Goal: Task Accomplishment & Management: Manage account settings

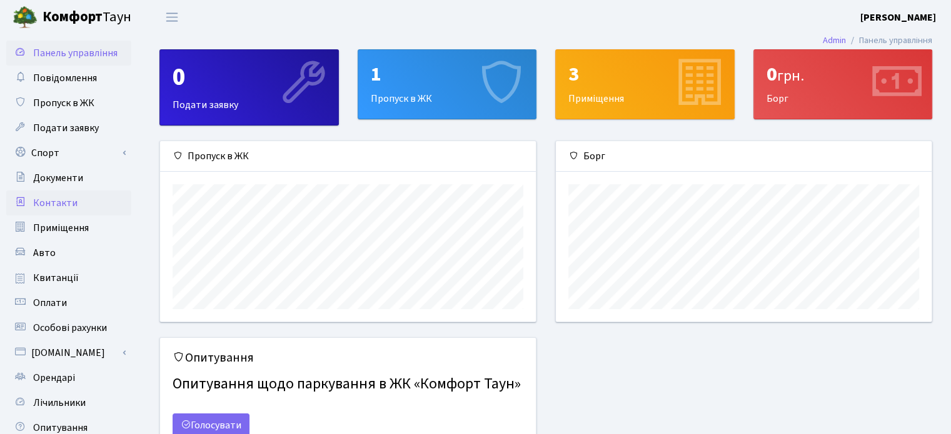
scroll to position [180, 375]
click at [58, 201] on span "Контакти" at bounding box center [55, 203] width 44 height 14
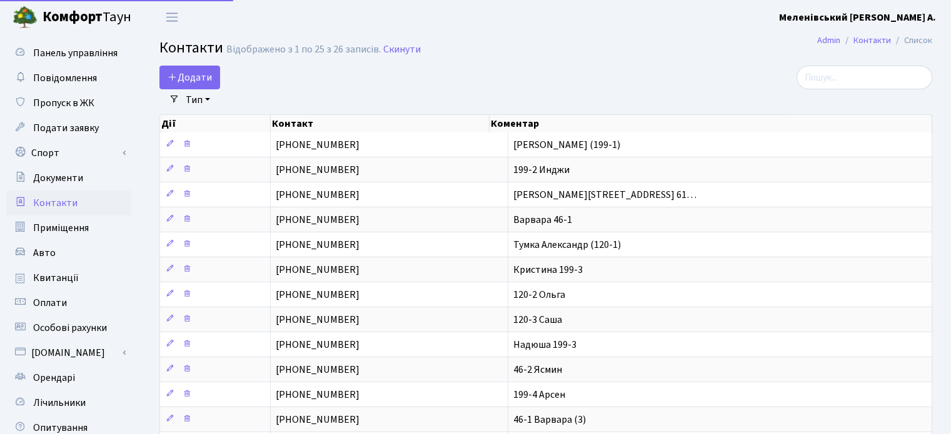
select select "25"
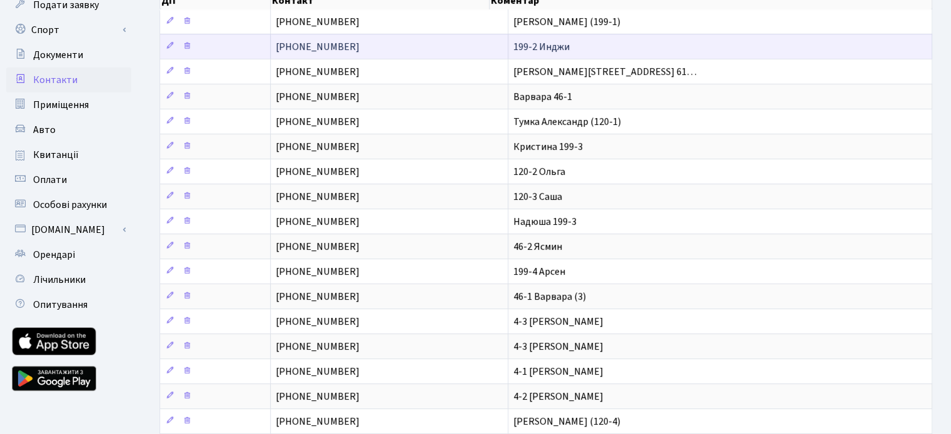
scroll to position [125, 0]
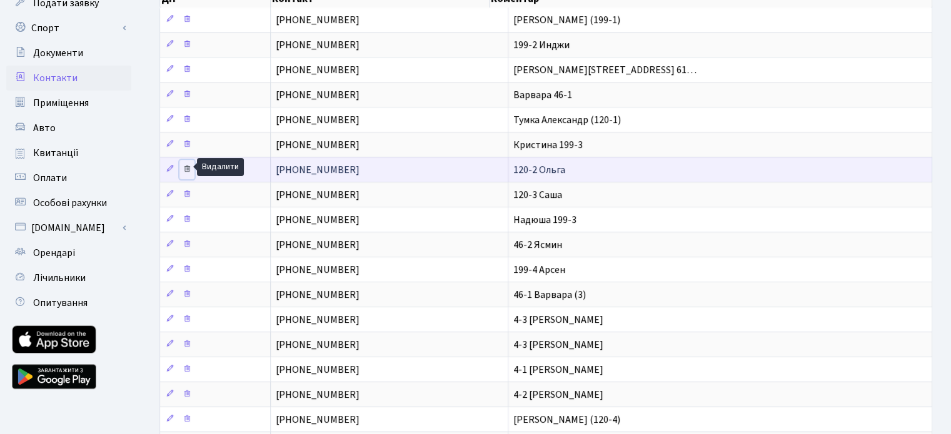
click at [184, 164] on icon at bounding box center [186, 168] width 9 height 9
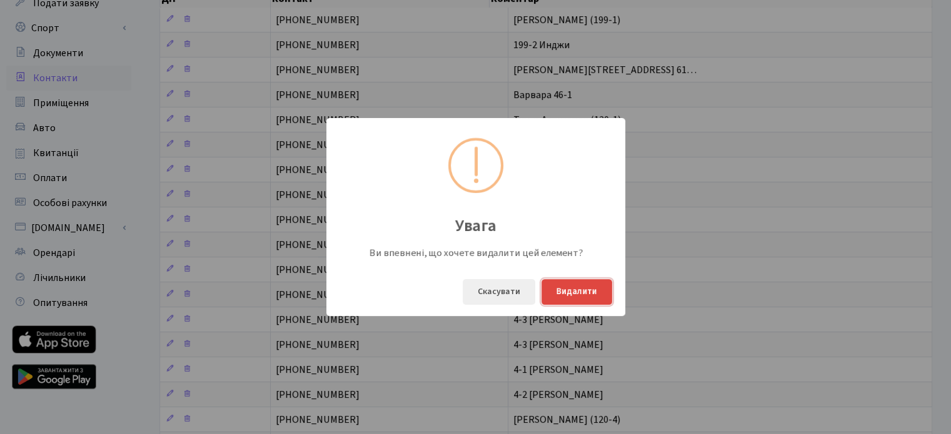
click at [577, 290] on button "Видалити" at bounding box center [576, 292] width 71 height 26
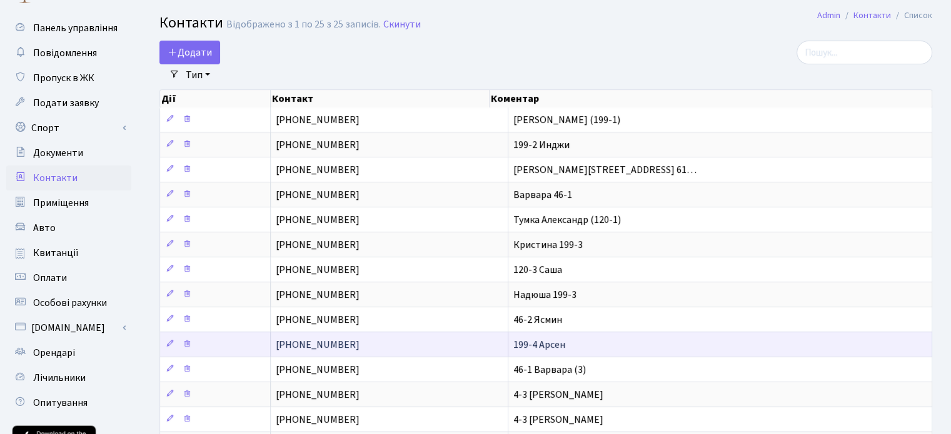
scroll to position [22, 0]
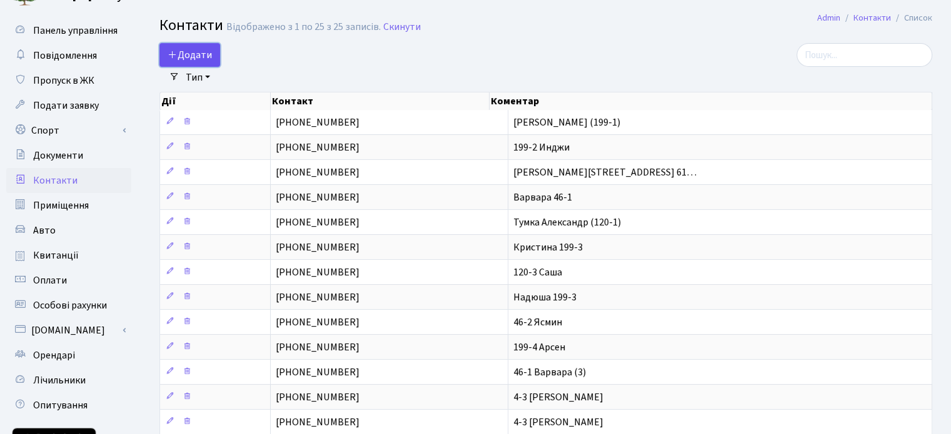
click at [191, 52] on span "Додати" at bounding box center [189, 55] width 44 height 14
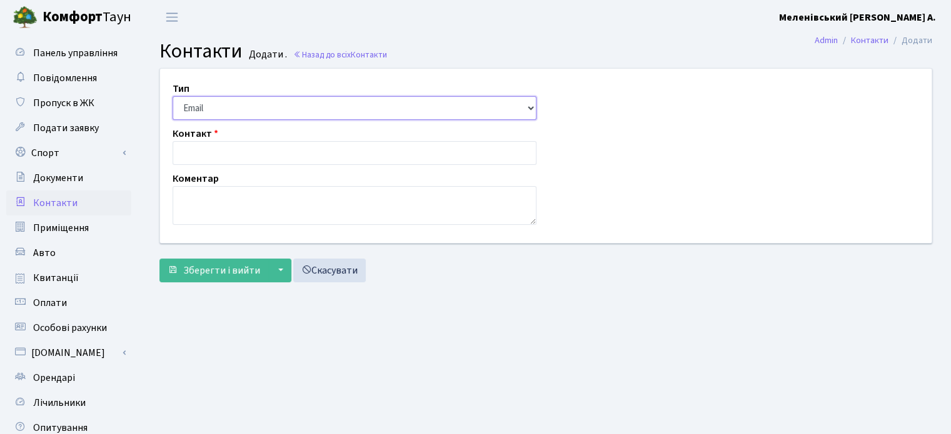
click at [316, 105] on select "Email Телефон" at bounding box center [354, 108] width 364 height 24
select select "1"
click at [172, 96] on select "Email Телефон" at bounding box center [354, 108] width 364 height 24
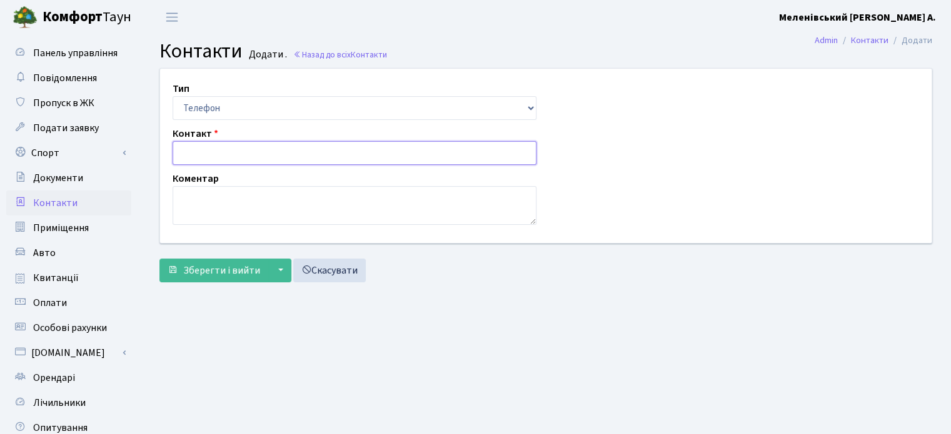
click at [190, 148] on input "text" at bounding box center [354, 153] width 364 height 24
paste input "+380 95 169 41 81"
click at [200, 151] on input "+380 95 169 41 81" at bounding box center [354, 153] width 364 height 24
click at [209, 152] on input "+38095 169 41 81" at bounding box center [354, 153] width 364 height 24
click at [211, 153] on input "+38095 169 41 81" at bounding box center [354, 153] width 364 height 24
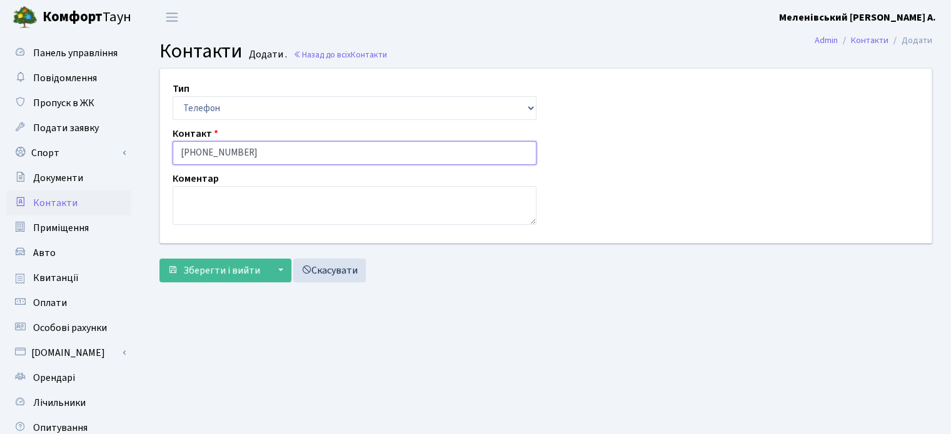
click at [225, 153] on input "+38095169 41 81" at bounding box center [354, 153] width 364 height 24
click at [235, 153] on input "+3809516941 81" at bounding box center [354, 153] width 364 height 24
click at [250, 155] on input "[PHONE_NUMBER]" at bounding box center [354, 153] width 364 height 24
type input "[PHONE_NUMBER]"
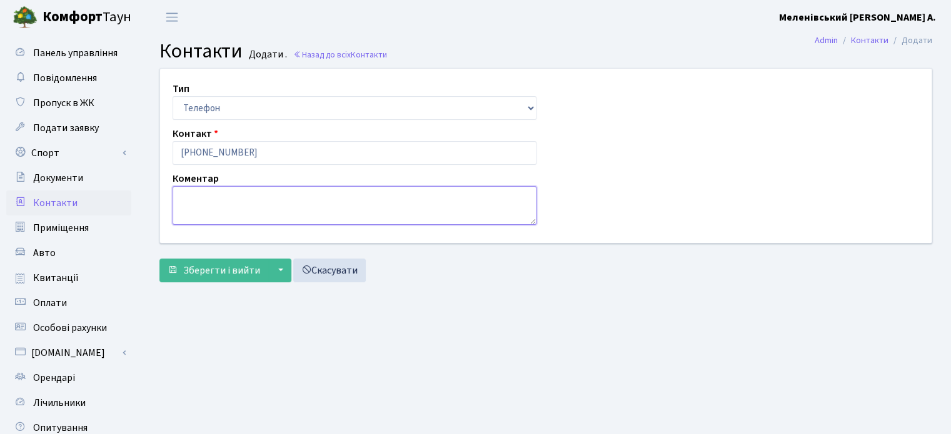
click at [206, 199] on textarea at bounding box center [354, 205] width 364 height 39
type textarea "120-2 [PERSON_NAME]"
click at [204, 271] on span "Зберегти і вийти" at bounding box center [221, 271] width 77 height 14
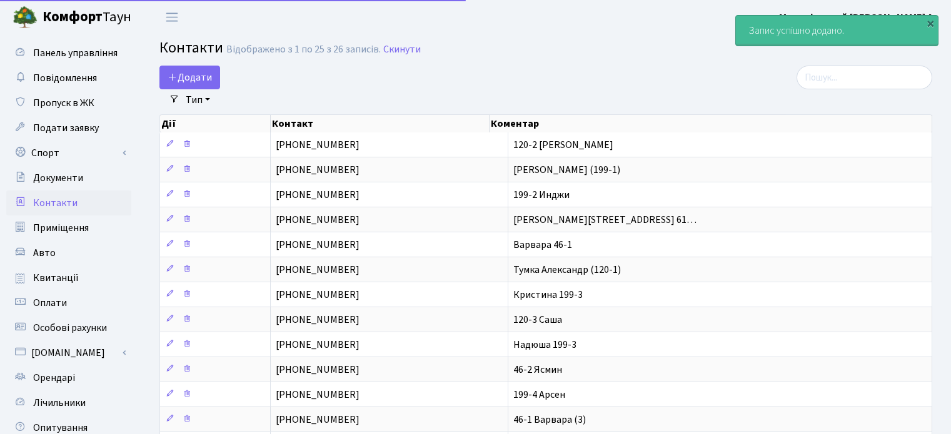
select select "25"
